Goal: Task Accomplishment & Management: Use online tool/utility

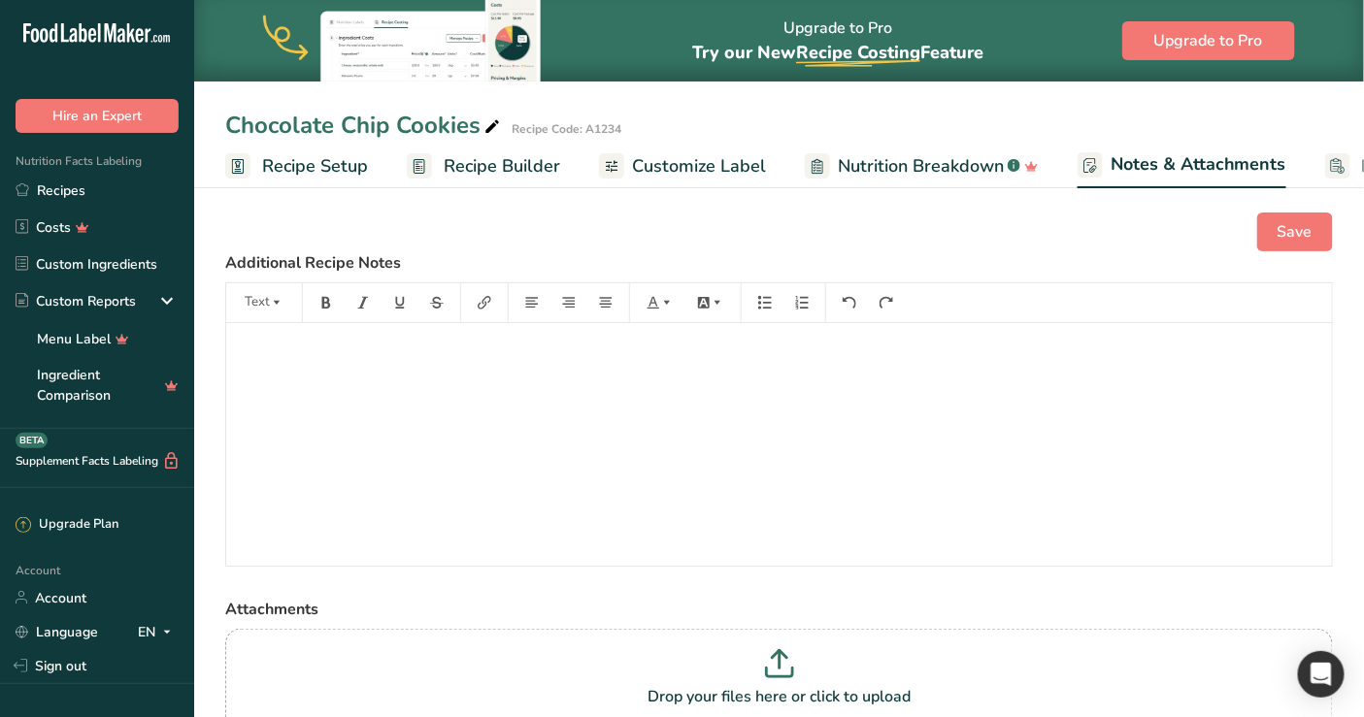
scroll to position [0, 166]
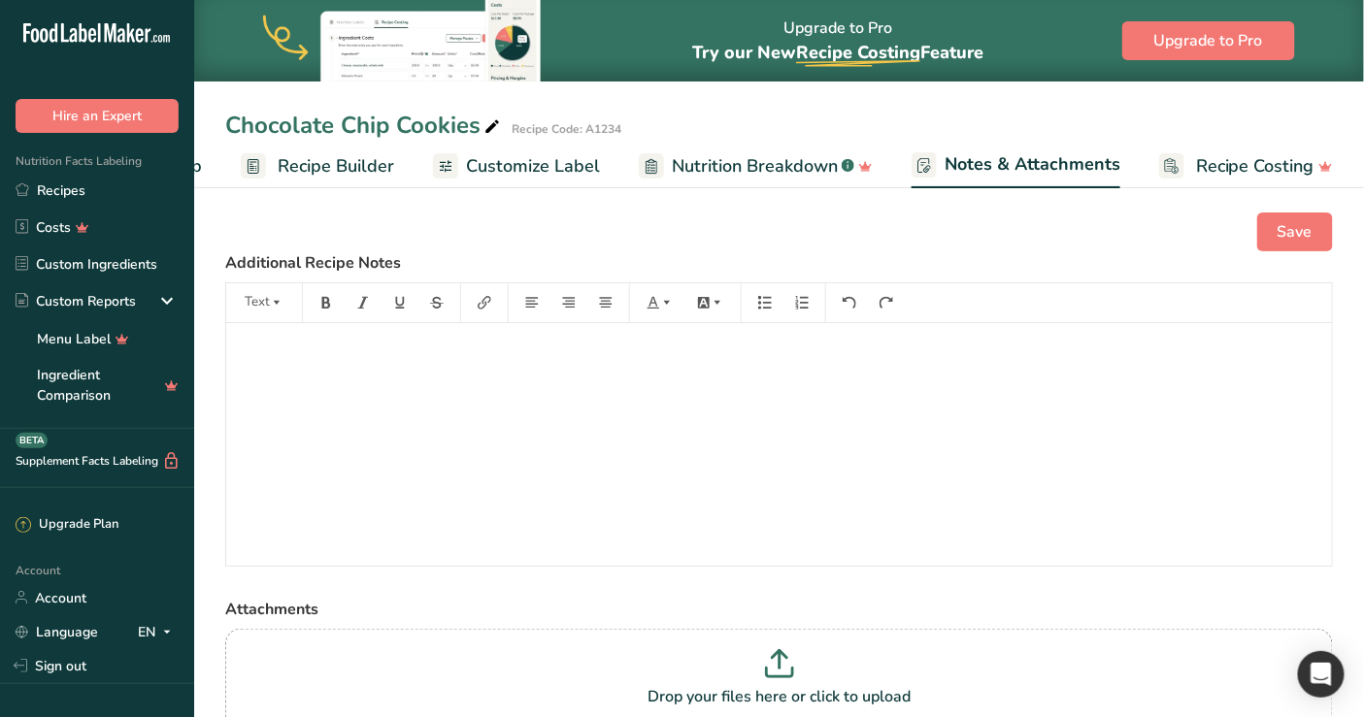
drag, startPoint x: 537, startPoint y: 171, endPoint x: 343, endPoint y: 178, distance: 194.3
click at [537, 171] on span "Customize Label" at bounding box center [533, 166] width 134 height 26
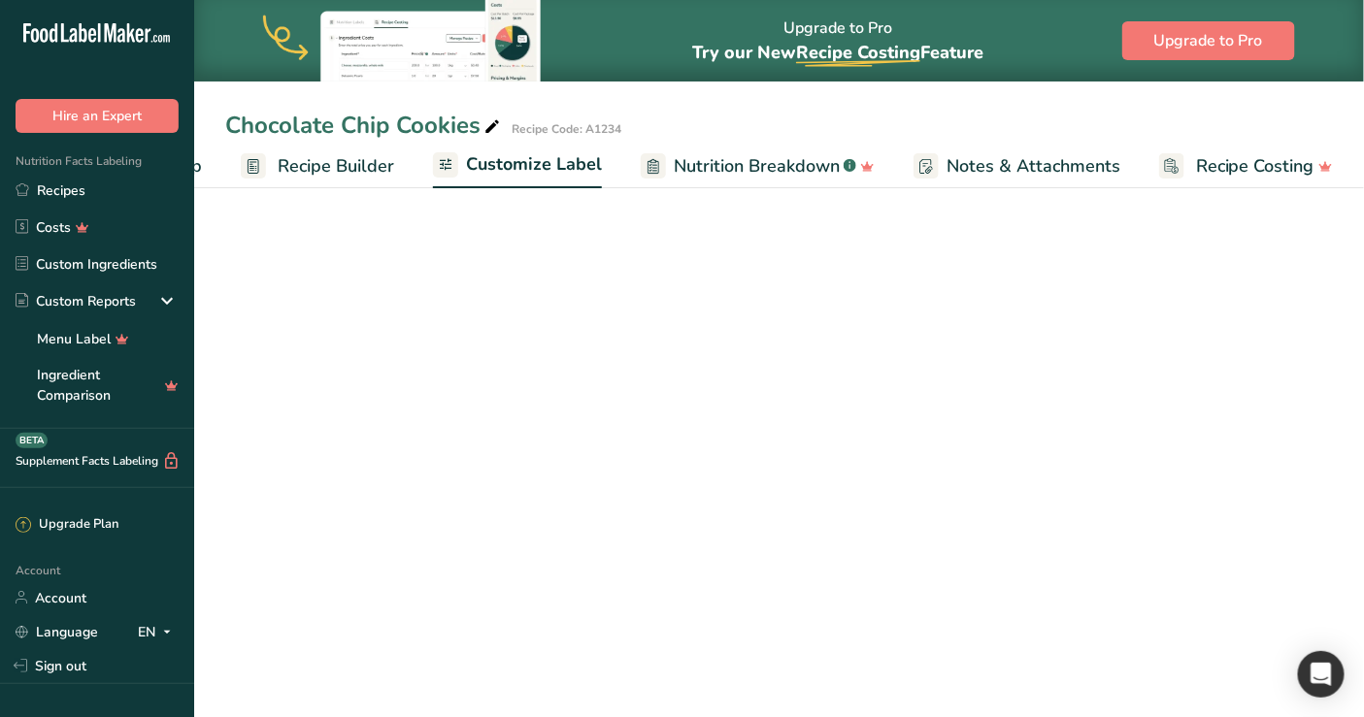
scroll to position [0, 165]
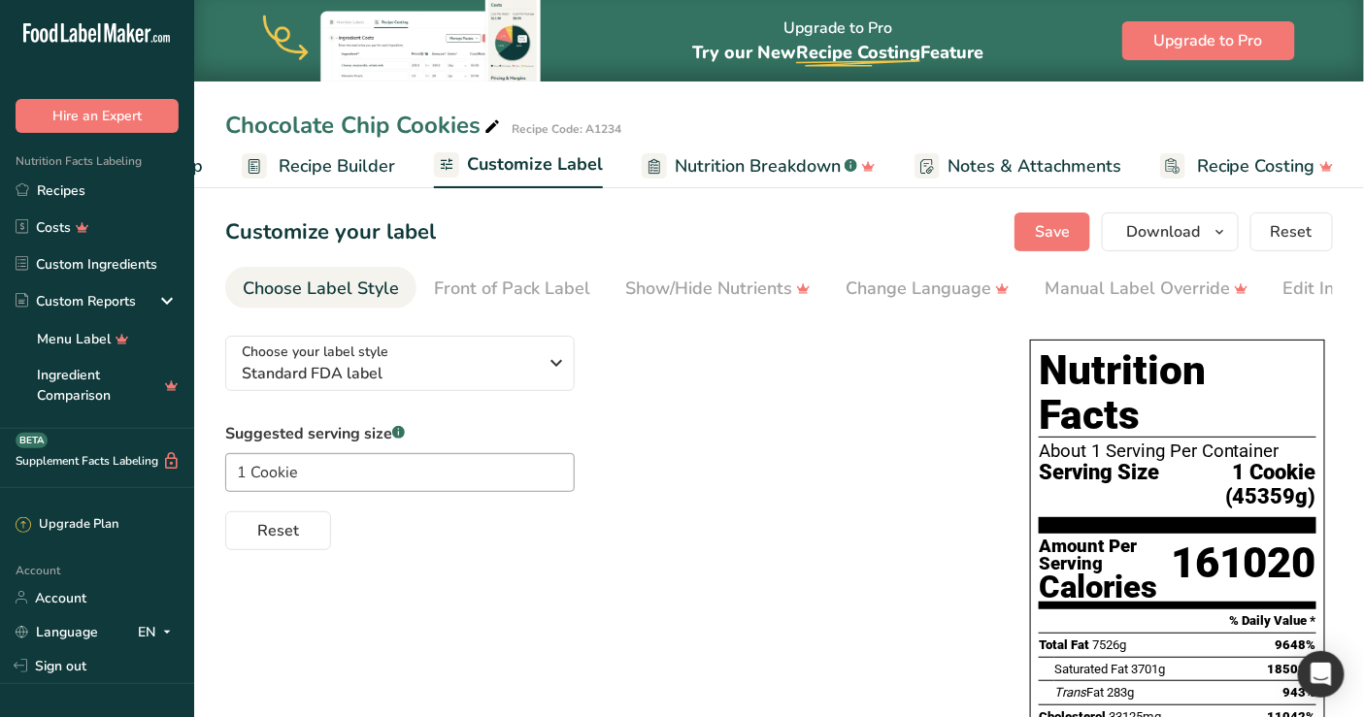
drag, startPoint x: 569, startPoint y: 194, endPoint x: 425, endPoint y: 199, distance: 143.7
click at [427, 188] on nav "Recipe Setup Recipe Builder Customize Label Nutrition Breakdown .a-a{fill:#3473…" at bounding box center [779, 166] width 1170 height 46
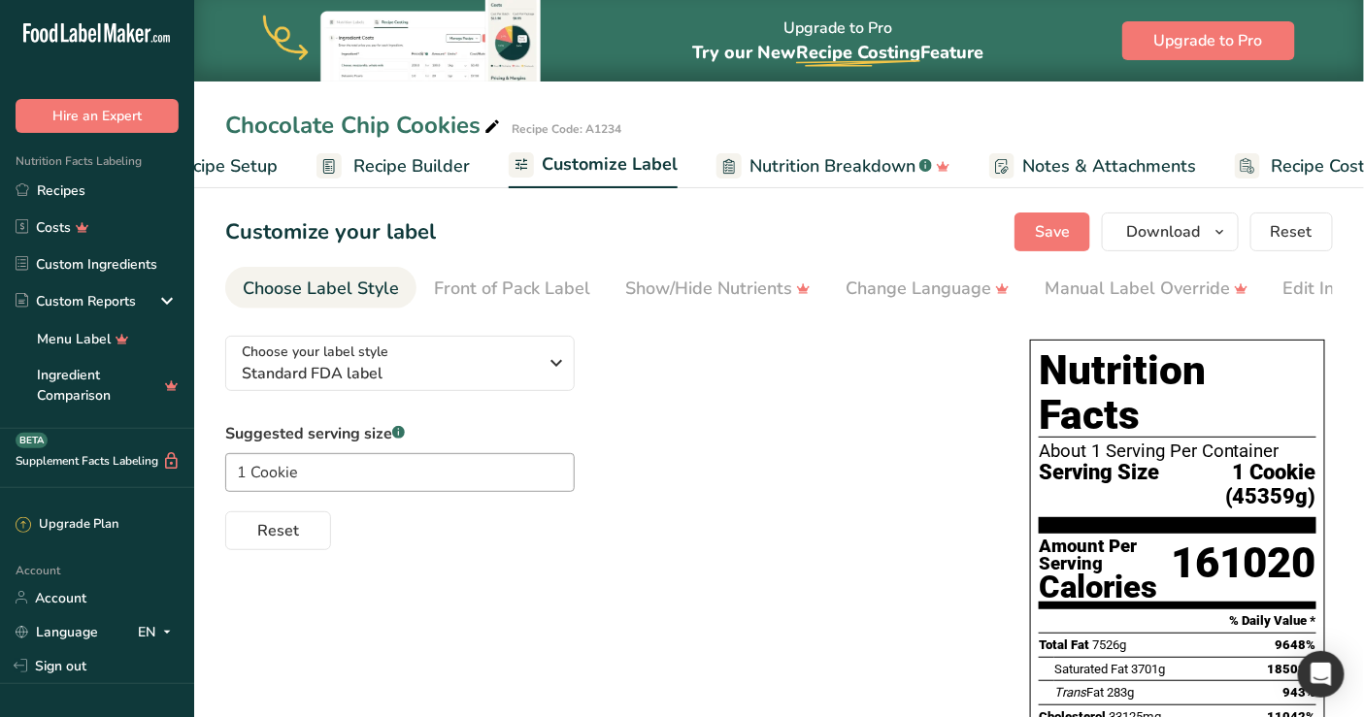
scroll to position [0, 0]
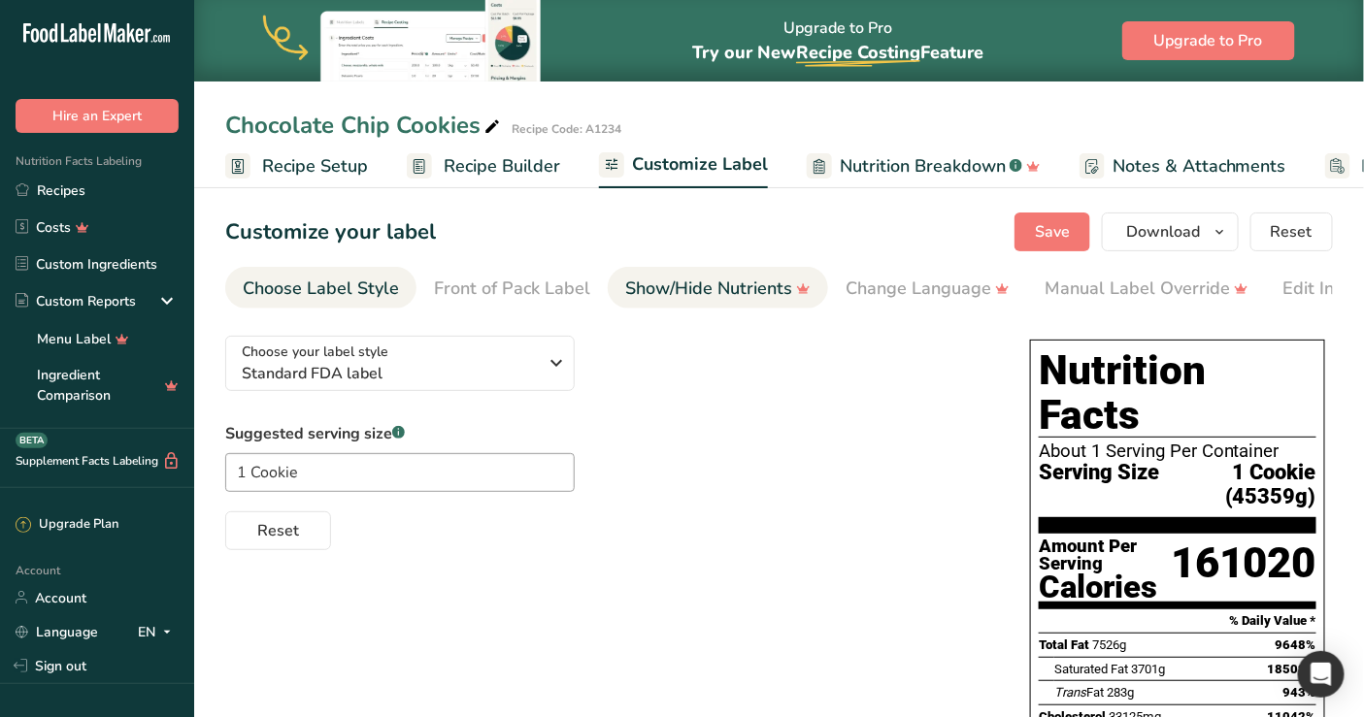
click at [642, 306] on link "Show/Hide Nutrients" at bounding box center [717, 289] width 185 height 44
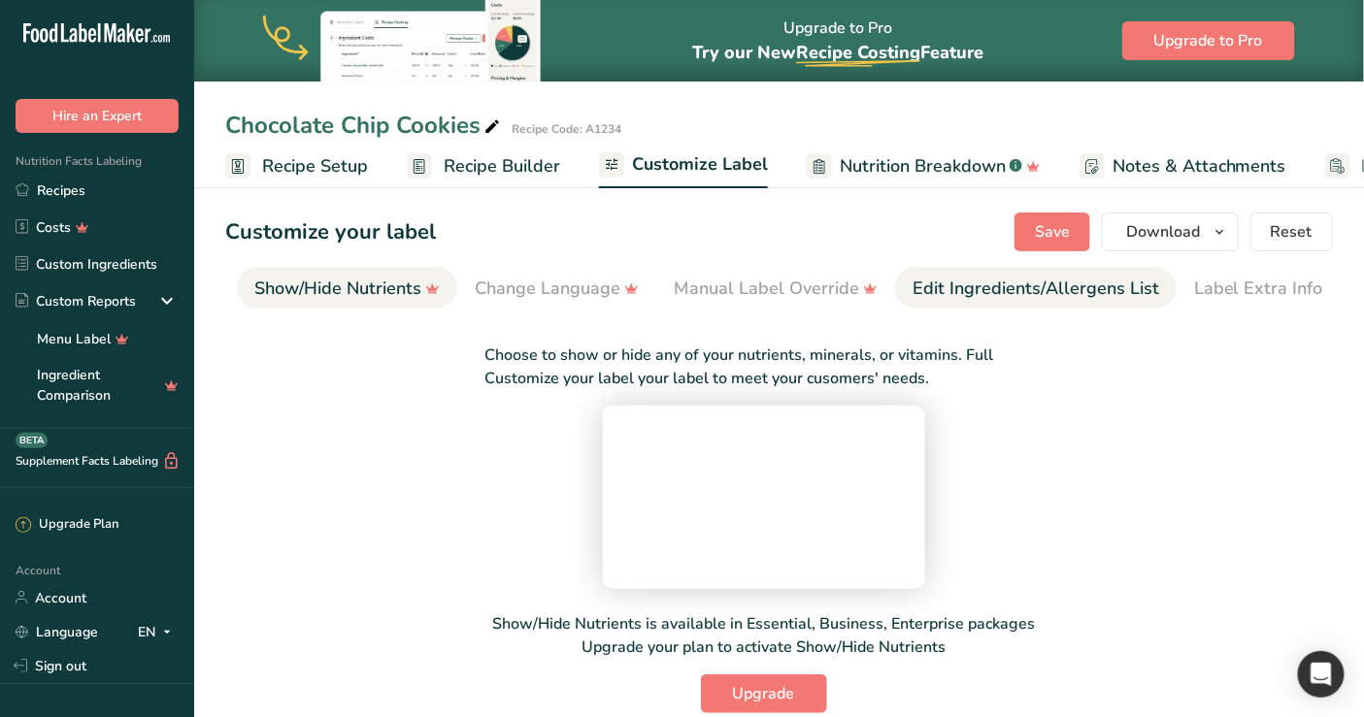
click at [990, 280] on div "Edit Ingredients/Allergens List" at bounding box center [1035, 289] width 247 height 26
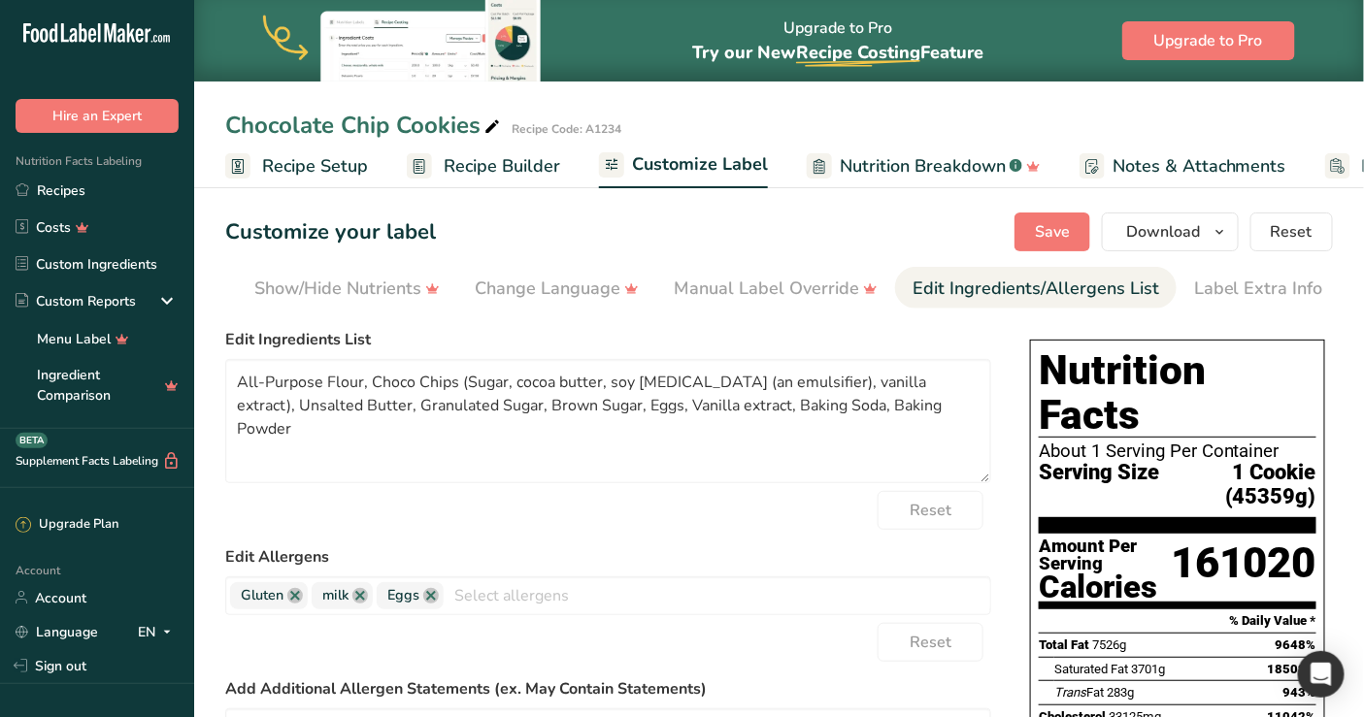
click at [518, 259] on section "Customize your label Save Download Choose what to show on your downloaded label…" at bounding box center [779, 682] width 1170 height 1001
click at [369, 273] on link "Show/Hide Nutrients" at bounding box center [346, 289] width 185 height 44
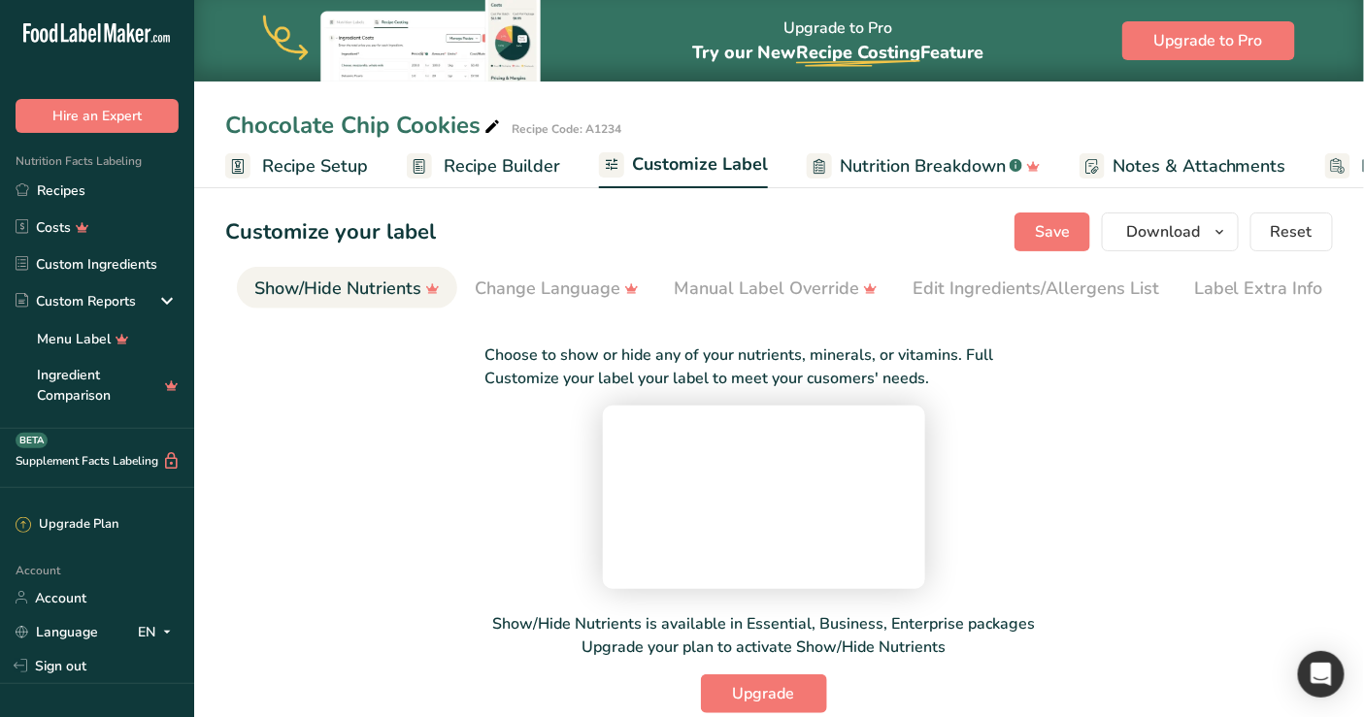
click at [270, 158] on span "Recipe Setup" at bounding box center [315, 166] width 106 height 26
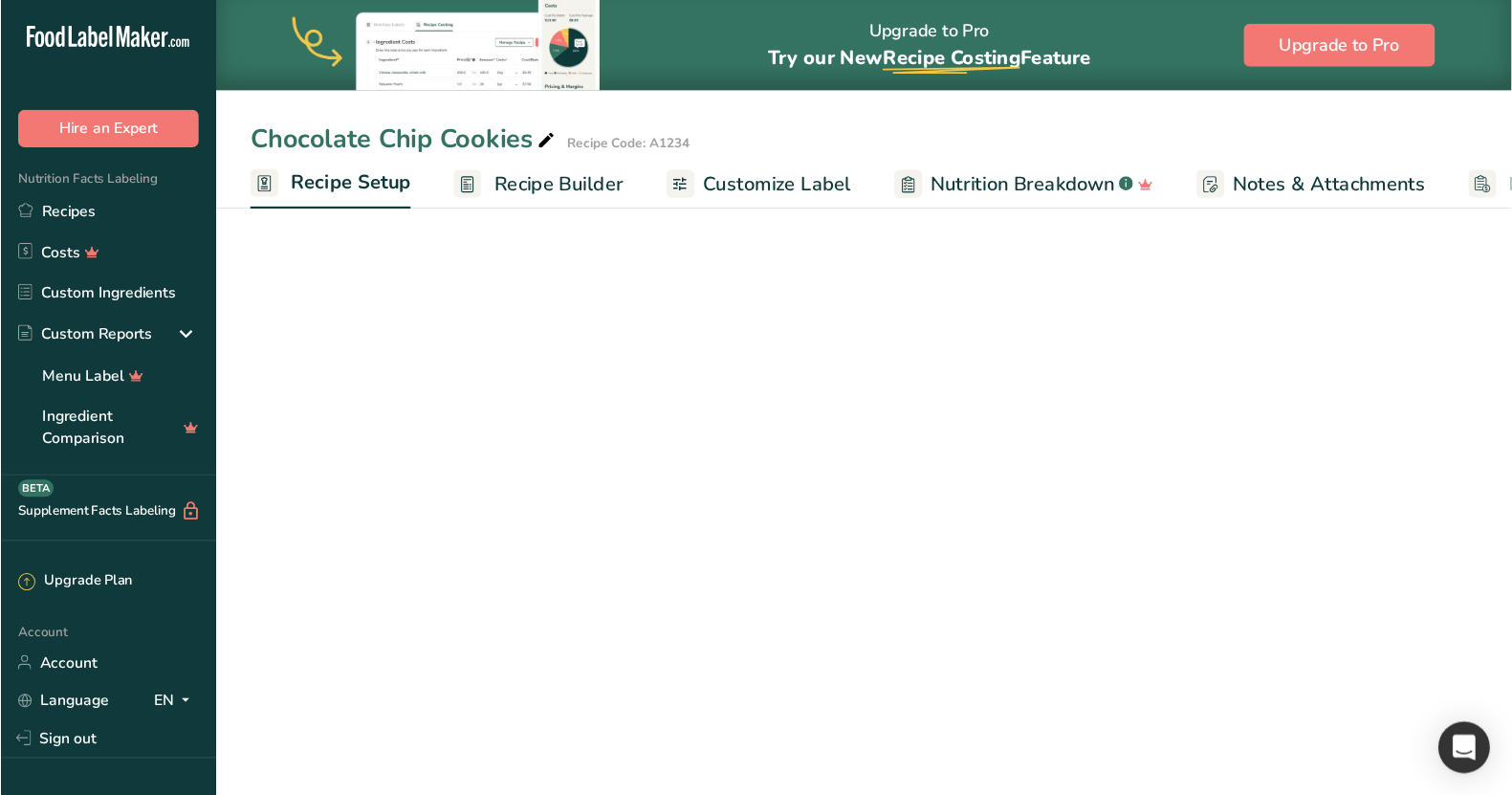
scroll to position [0, 7]
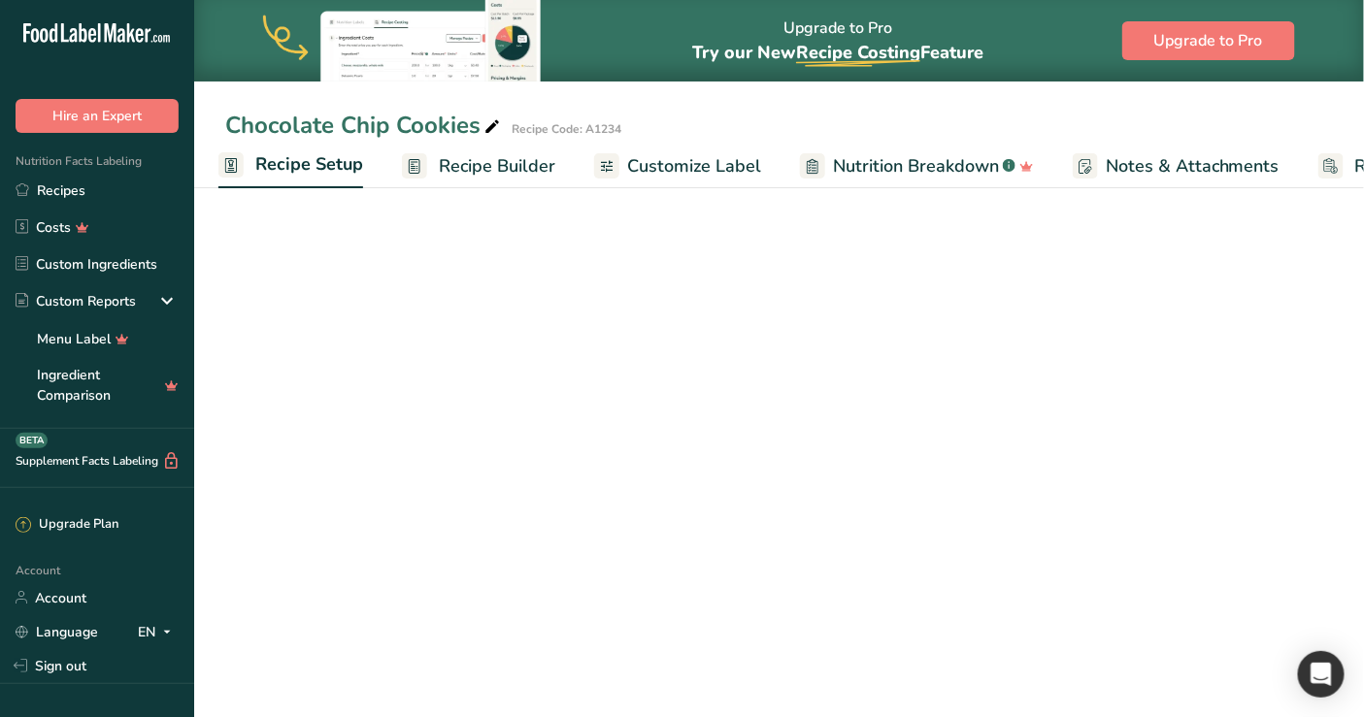
select select "17"
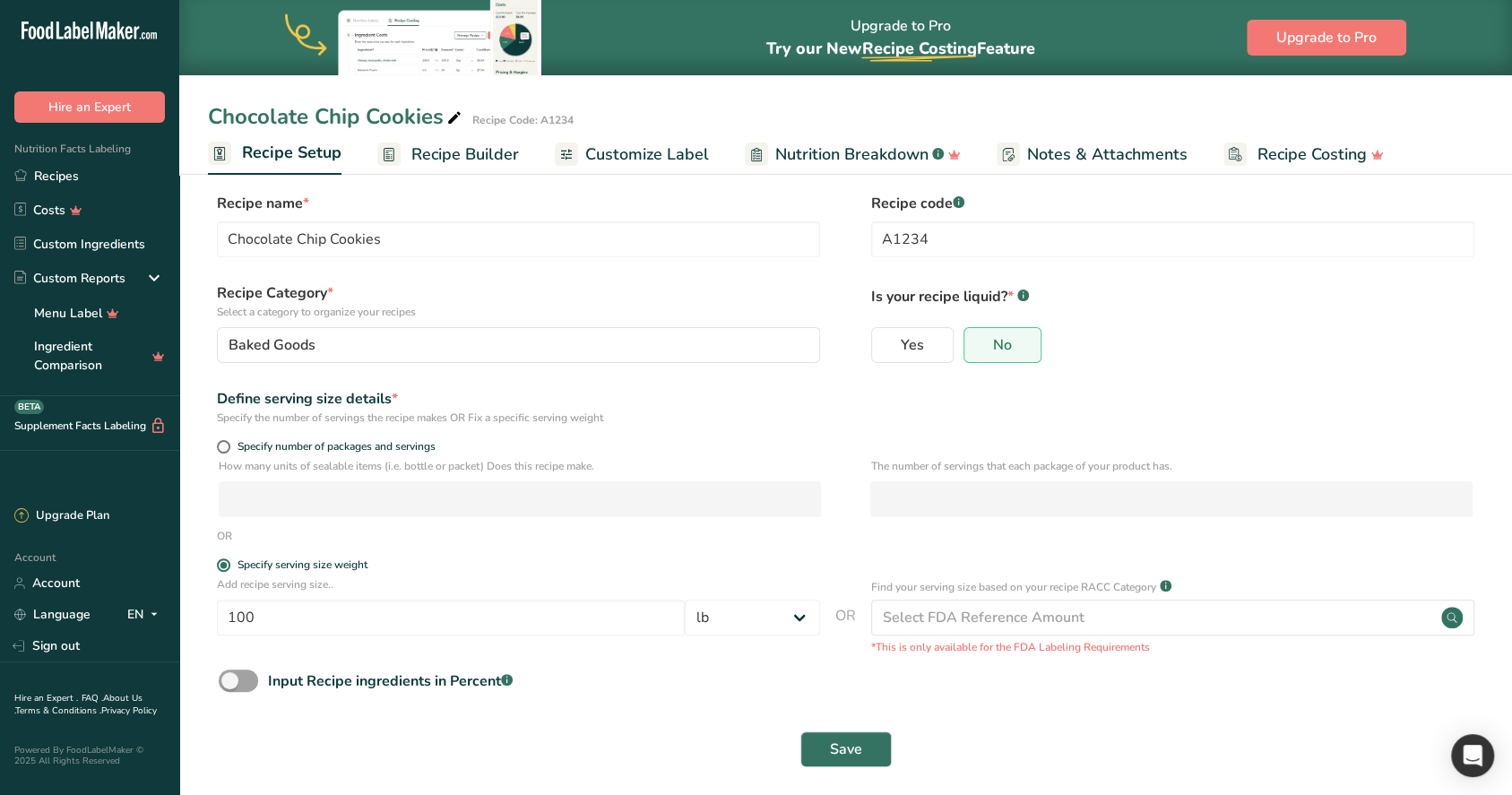
scroll to position [0, 0]
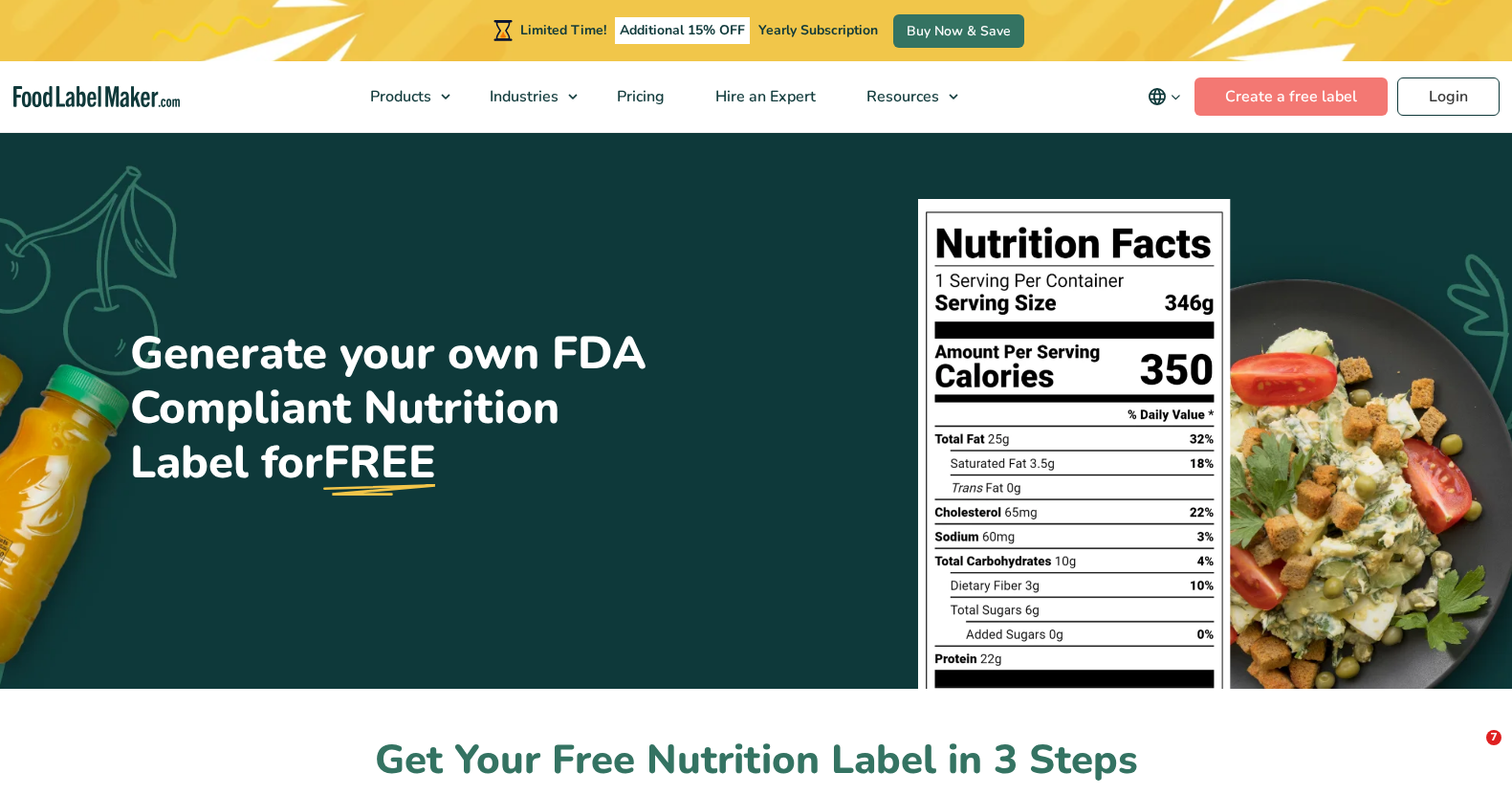
select select "ml"
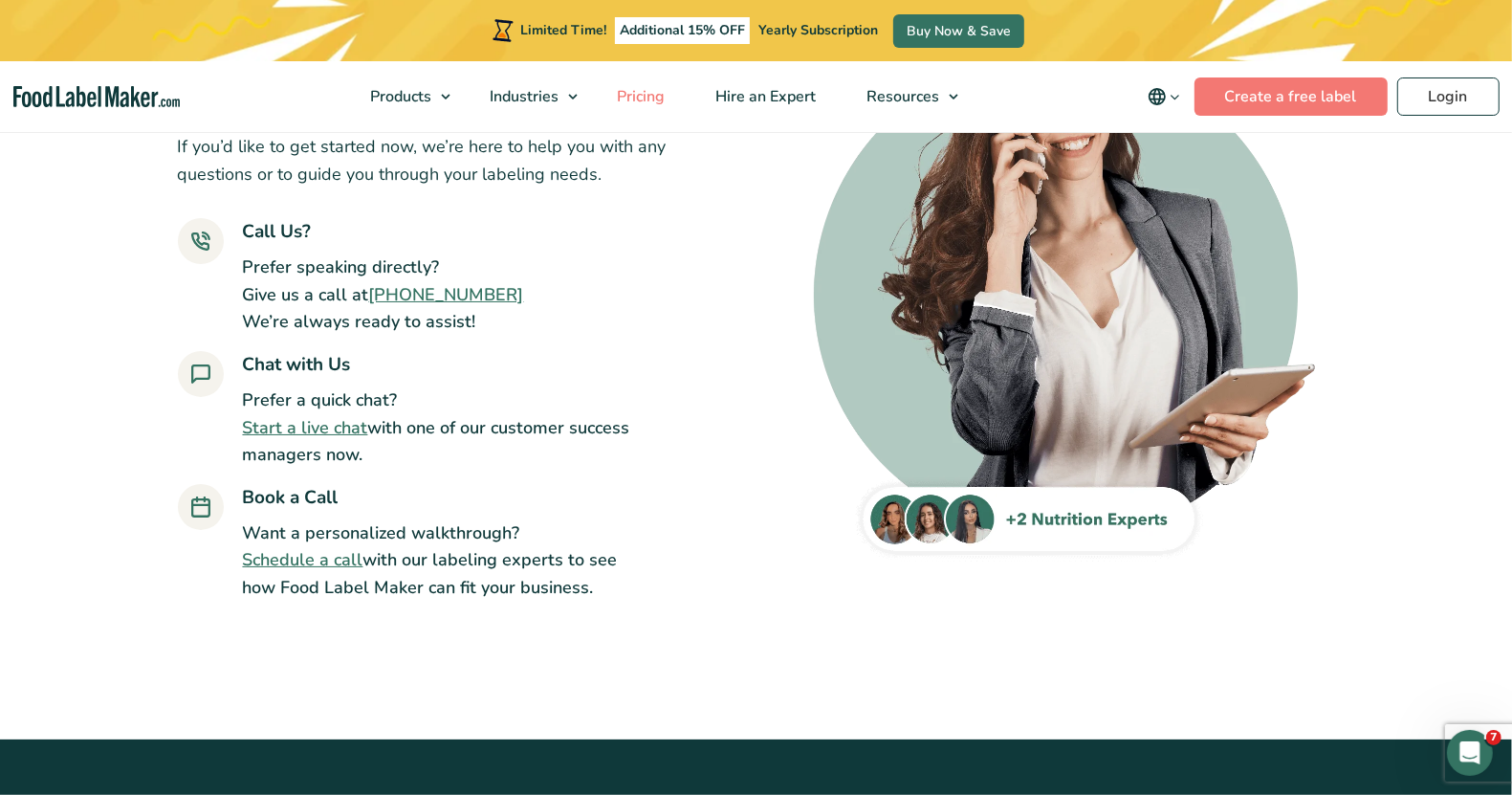
click at [658, 94] on span "Pricing" at bounding box center [638, 96] width 55 height 21
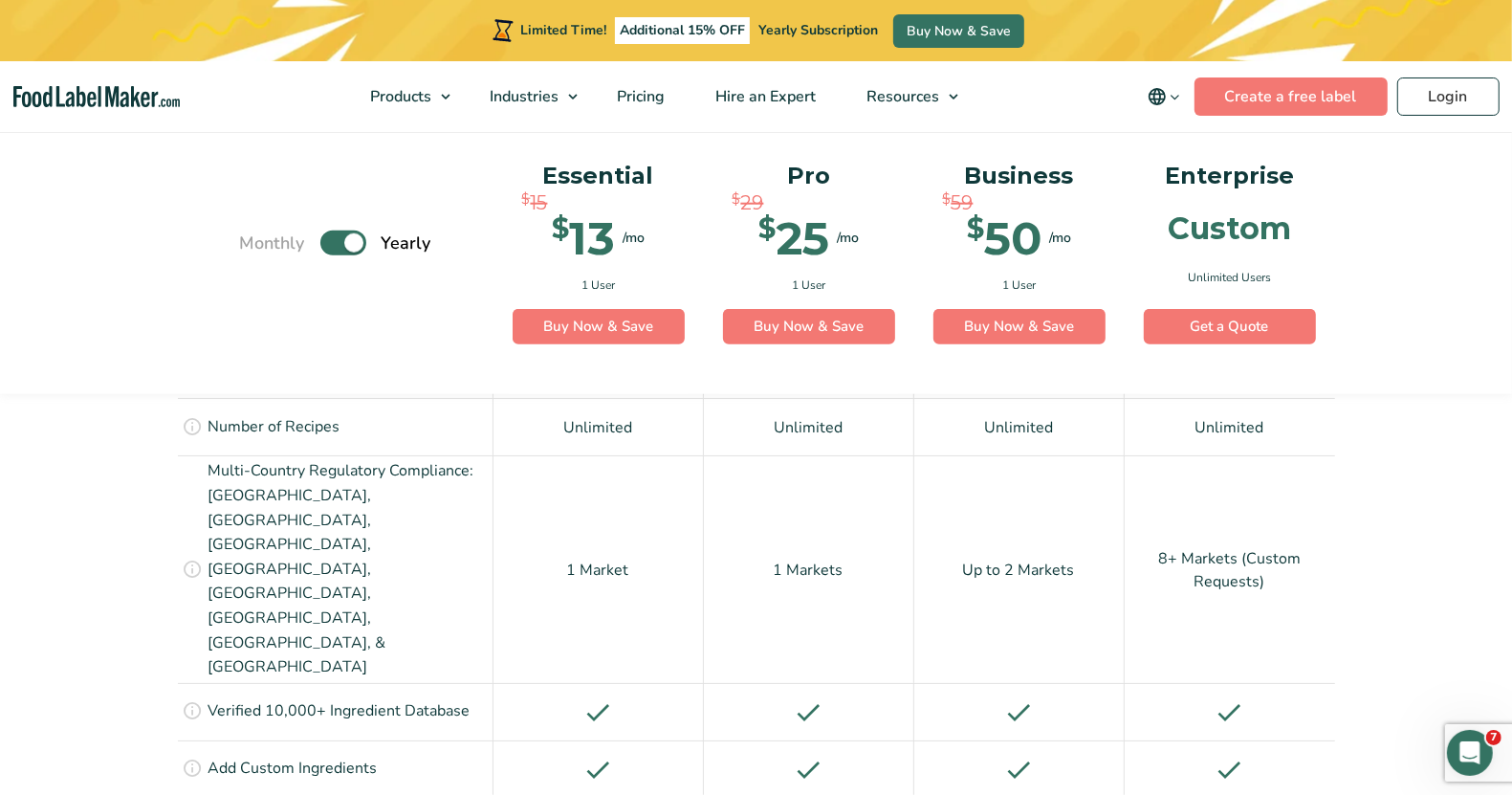
scroll to position [1464, 0]
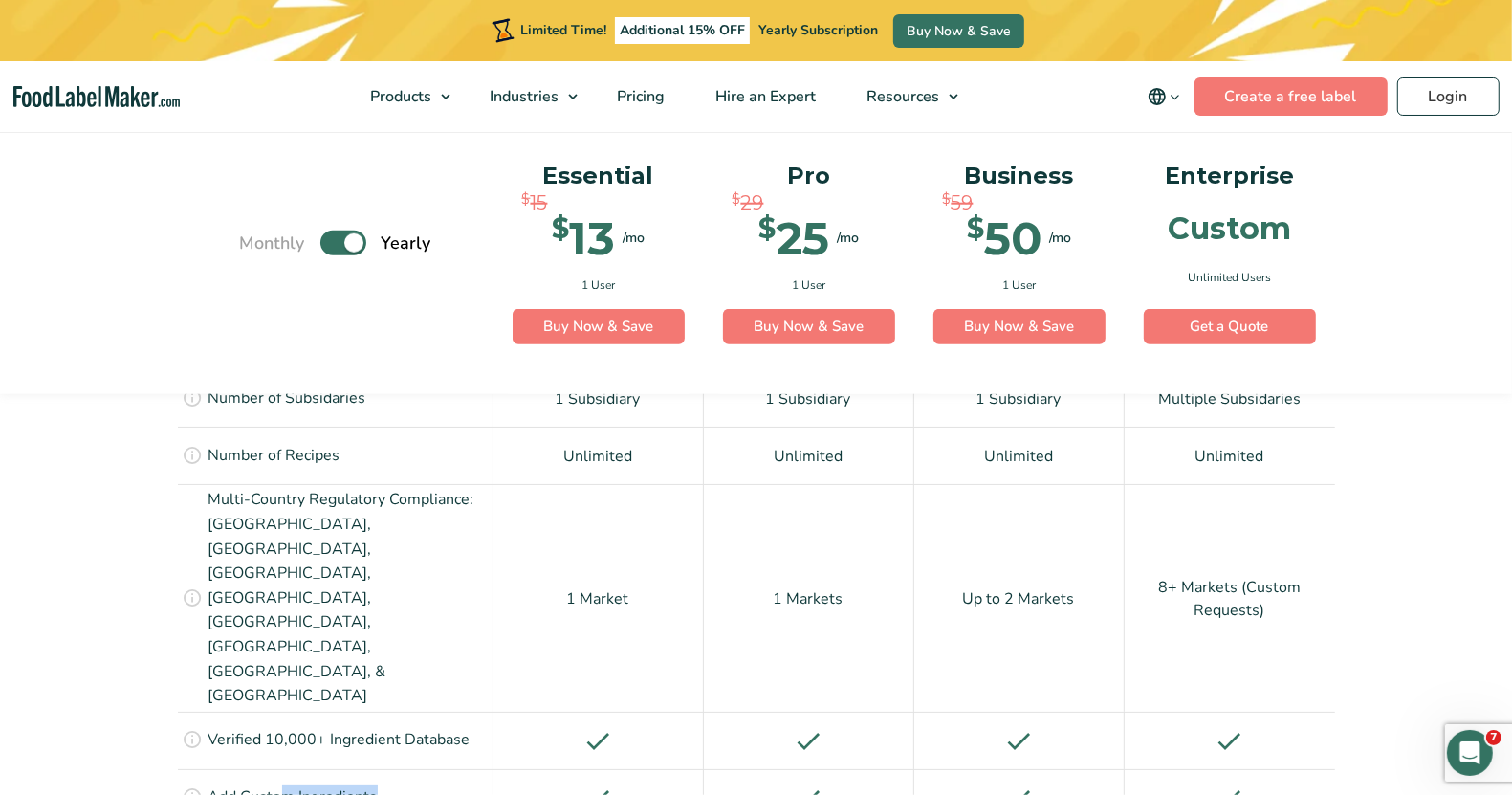
drag, startPoint x: 283, startPoint y: 638, endPoint x: 1383, endPoint y: 623, distance: 1100.1
click at [1334, 768] on div at bounding box center [1230, 797] width 211 height 57
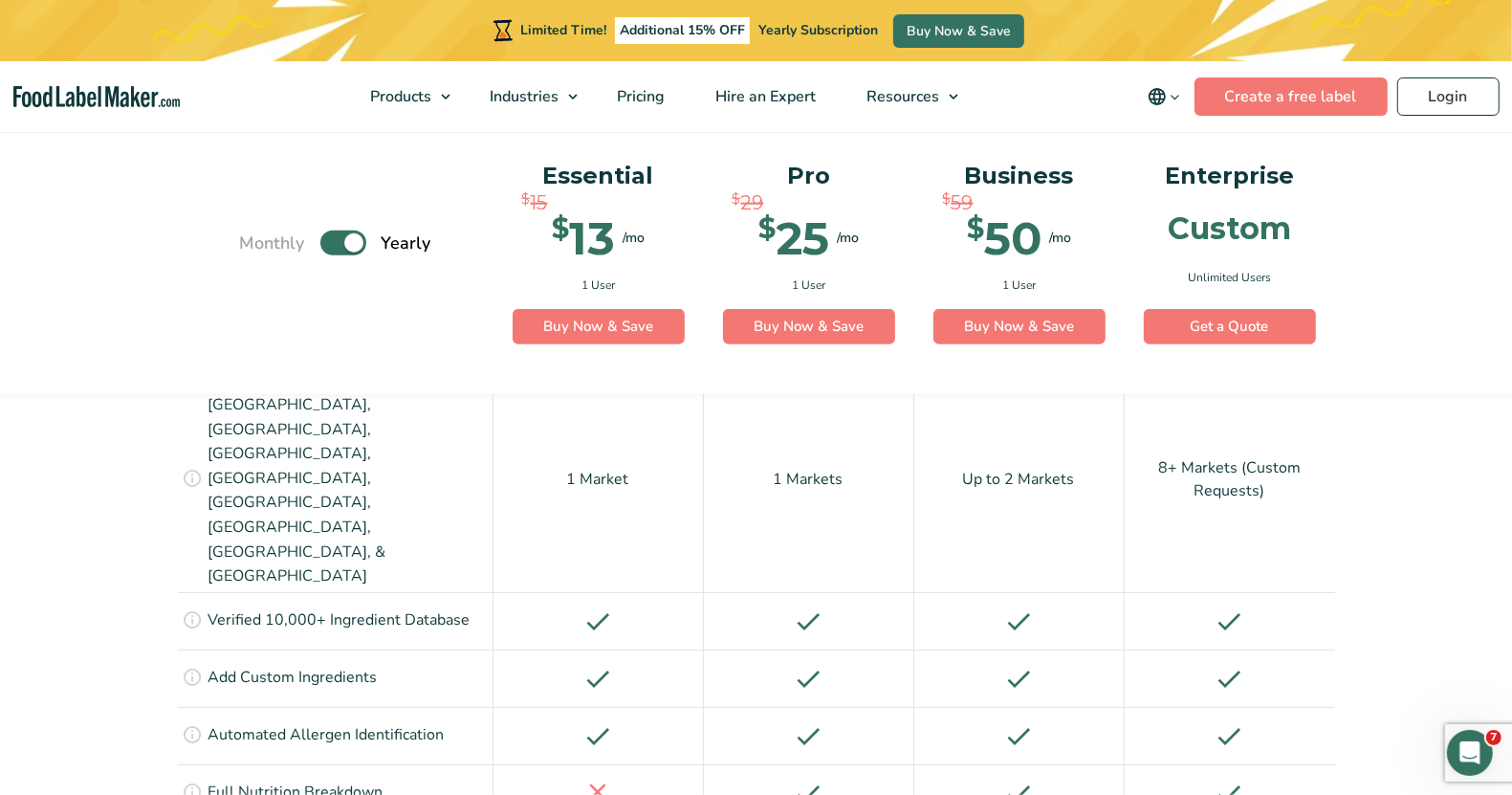
scroll to position [1703, 0]
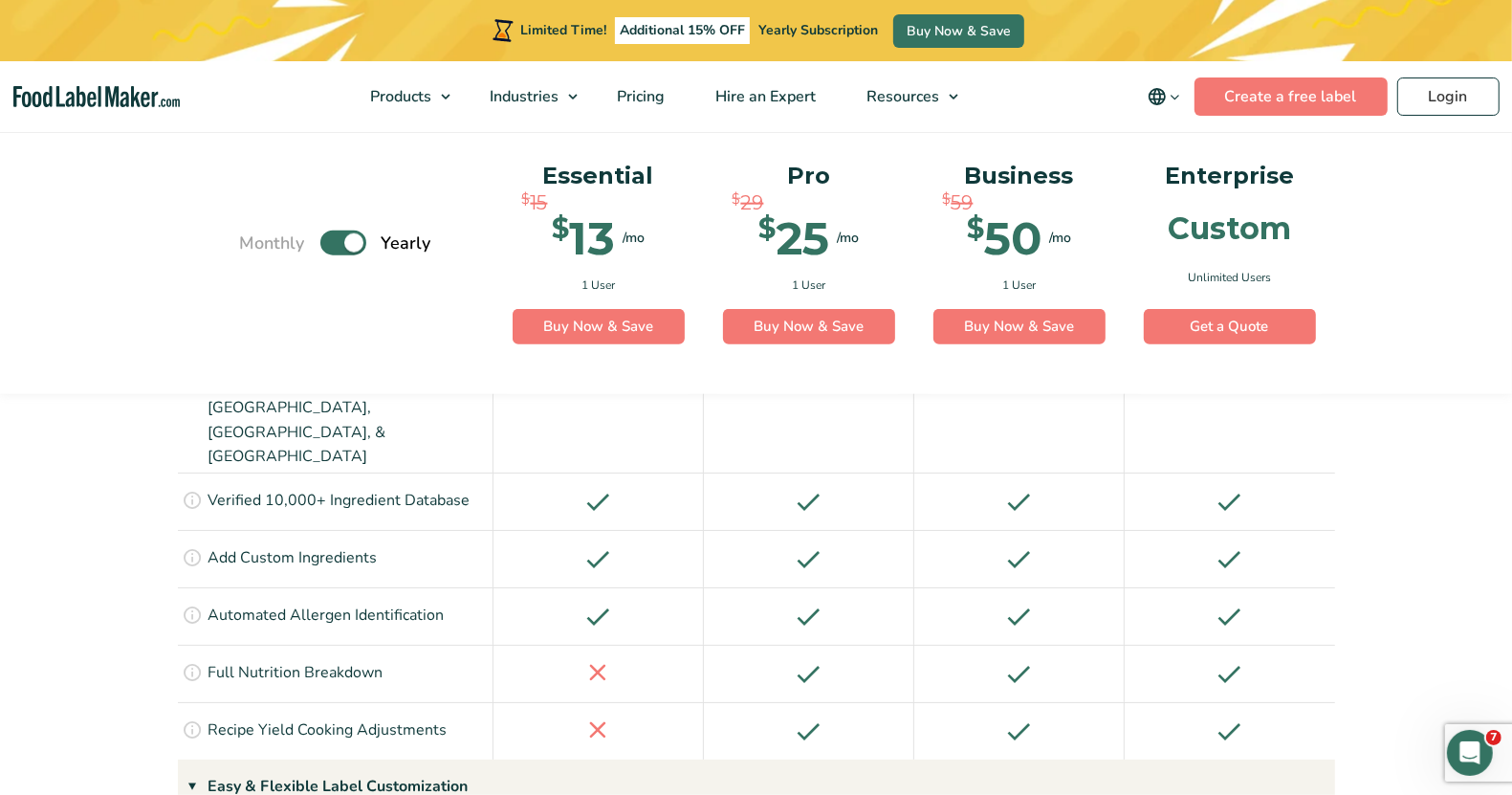
drag, startPoint x: 576, startPoint y: 558, endPoint x: 1308, endPoint y: 586, distance: 732.5
click at [1308, 701] on div "Manually adjust your recipe yield to account for moisture loss due to cooking, …" at bounding box center [756, 730] width 1157 height 57
click at [1324, 701] on div at bounding box center [1230, 730] width 211 height 57
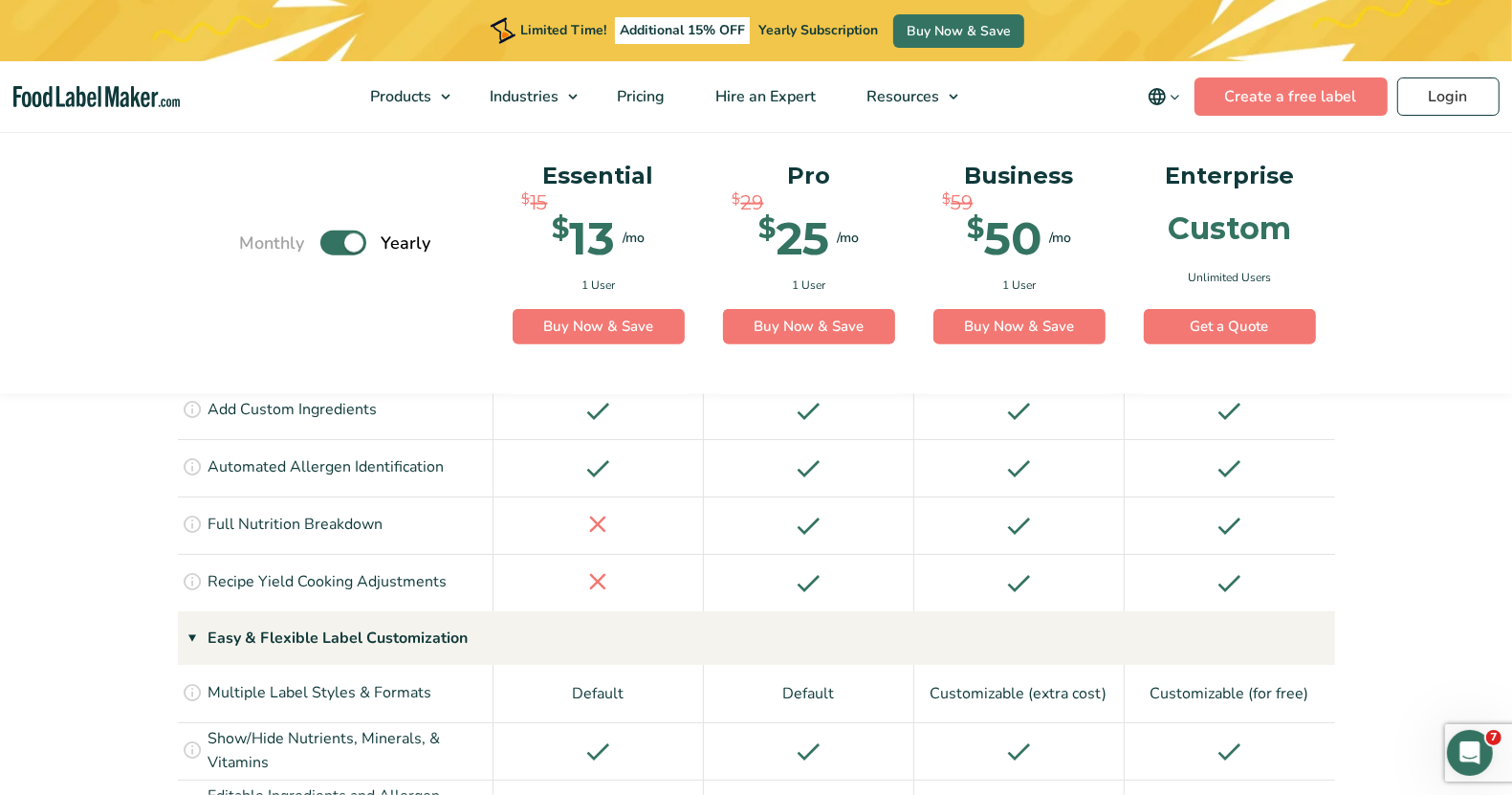
scroll to position [1822, 0]
